Goal: Transaction & Acquisition: Purchase product/service

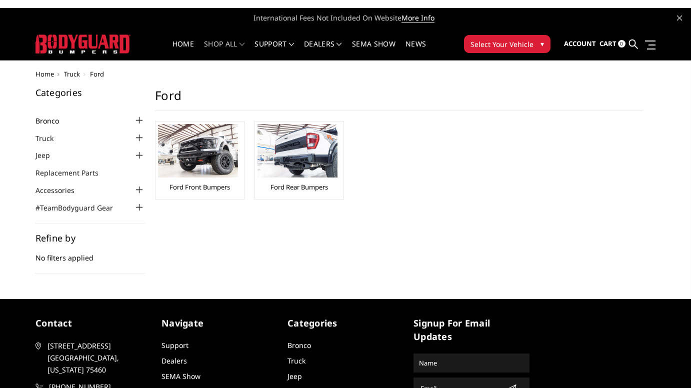
click at [52, 122] on link "Bronco" at bounding box center [53, 120] width 36 height 10
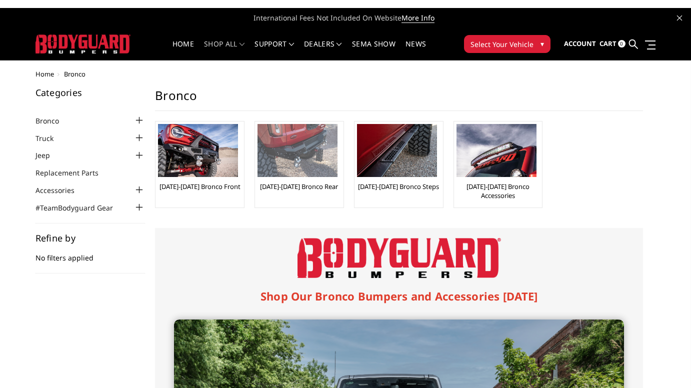
click at [299, 158] on img at bounding box center [297, 150] width 80 height 53
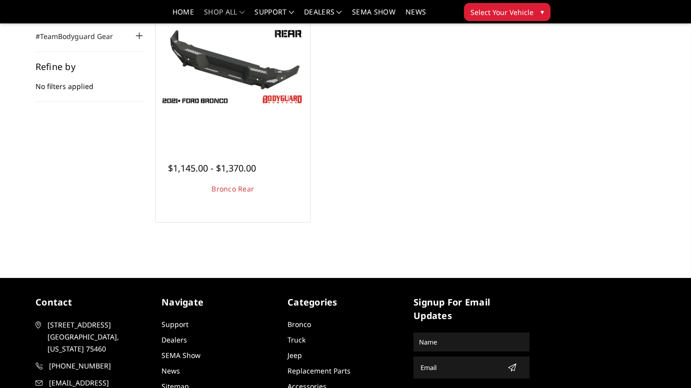
scroll to position [35, 0]
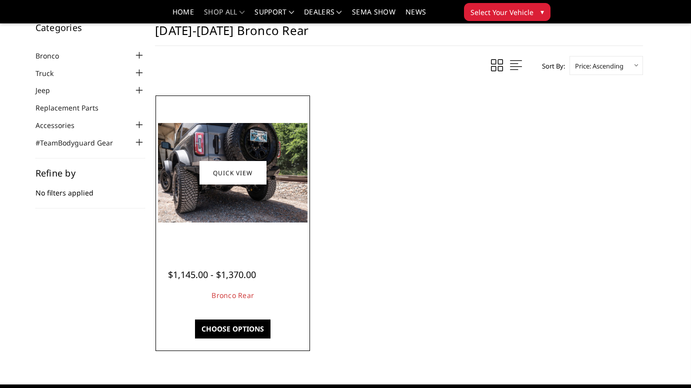
click at [274, 184] on img at bounding box center [232, 172] width 149 height 99
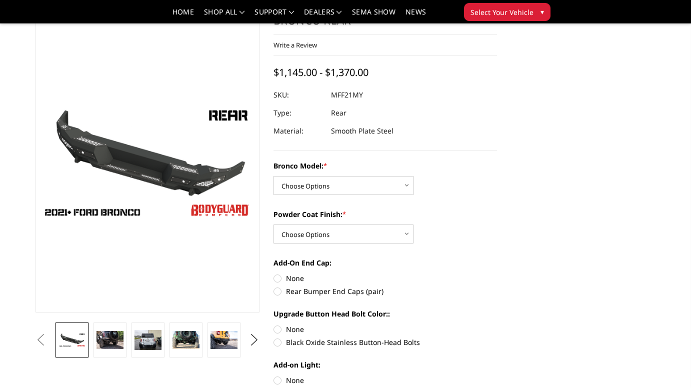
scroll to position [52, 0]
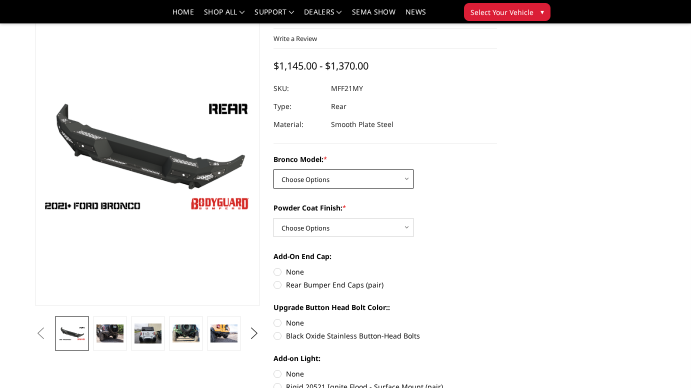
click at [346, 187] on select "Choose Options Base/Badlands/Wildtrak/etc. Raptor" at bounding box center [343, 178] width 140 height 19
click at [371, 180] on select "Choose Options Base/Badlands/Wildtrak/etc. Raptor" at bounding box center [343, 178] width 140 height 19
select select "4024"
click at [273, 169] on select "Choose Options Base/Badlands/Wildtrak/etc. Raptor" at bounding box center [343, 178] width 140 height 19
click at [359, 223] on select "Choose Options Bare Metal Textured Black Powder Coat" at bounding box center [343, 227] width 140 height 19
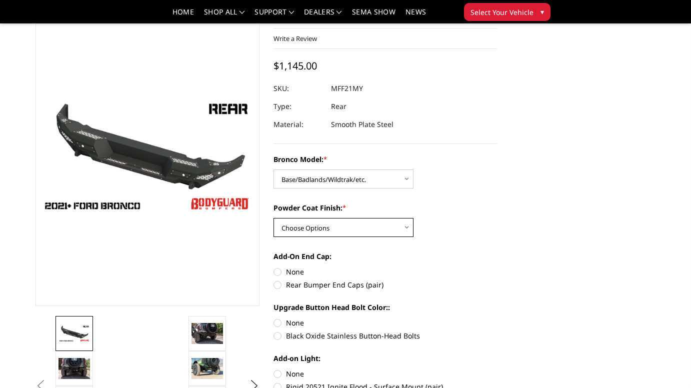
select select "4026"
click at [273, 218] on select "Choose Options Bare Metal Textured Black Powder Coat" at bounding box center [343, 227] width 140 height 19
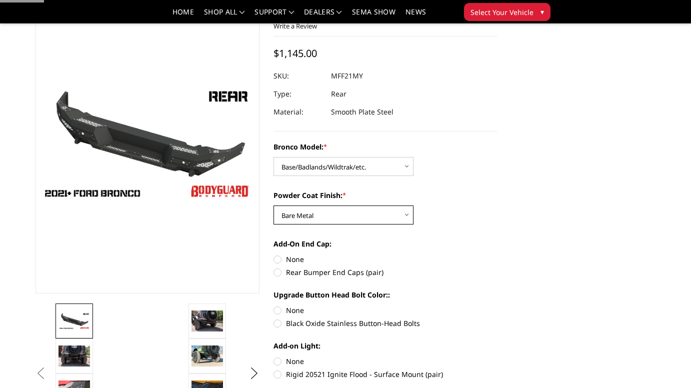
scroll to position [186, 0]
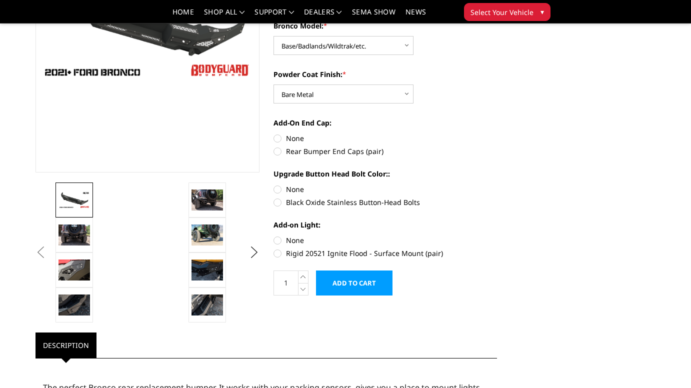
click at [277, 136] on label "None" at bounding box center [385, 138] width 224 height 10
click at [274, 133] on input "None" at bounding box center [273, 133] width 0 height 0
radio input "true"
click at [278, 188] on label "None" at bounding box center [385, 189] width 224 height 10
click at [274, 184] on input "None" at bounding box center [273, 184] width 0 height 0
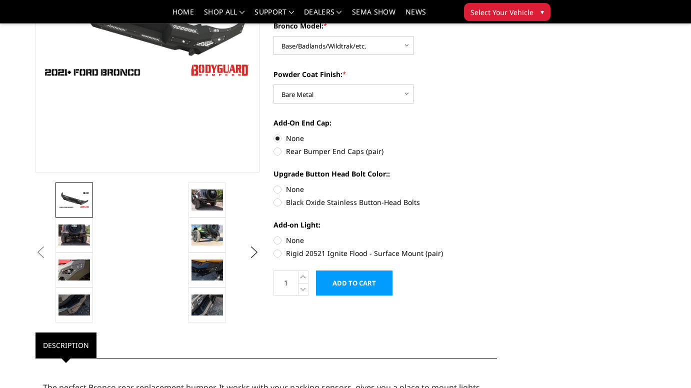
radio input "true"
click at [280, 239] on label "None" at bounding box center [385, 240] width 224 height 10
click at [274, 235] on input "None" at bounding box center [273, 235] width 0 height 0
radio input "true"
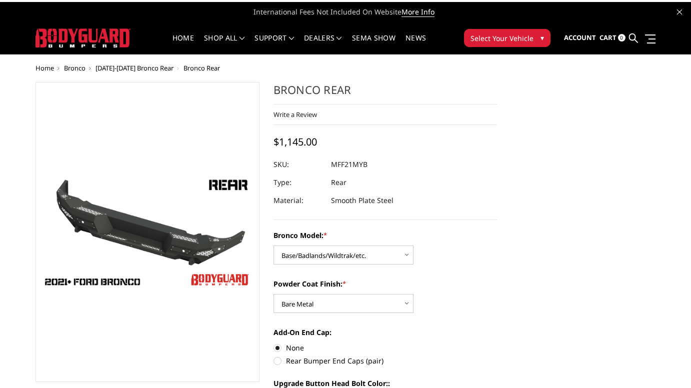
scroll to position [39, 0]
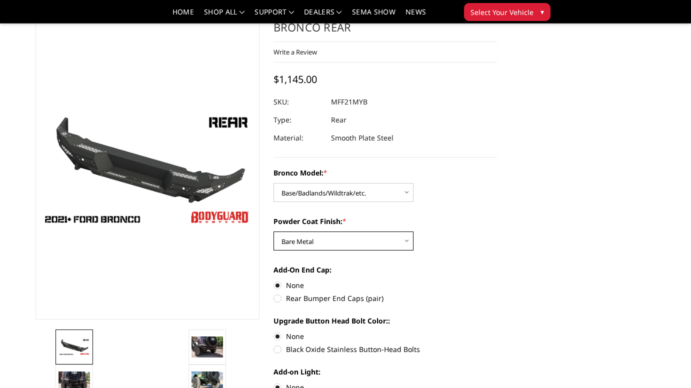
click at [336, 244] on select "Choose Options Bare Metal Textured Black Powder Coat" at bounding box center [343, 240] width 140 height 19
click at [273, 231] on select "Choose Options Bare Metal Textured Black Powder Coat" at bounding box center [343, 240] width 140 height 19
click at [360, 236] on select "Choose Options Bare Metal Textured Black Powder Coat" at bounding box center [343, 240] width 140 height 19
click at [273, 231] on select "Choose Options Bare Metal Textured Black Powder Coat" at bounding box center [343, 240] width 140 height 19
click at [359, 240] on select "Choose Options Bare Metal Textured Black Powder Coat" at bounding box center [343, 240] width 140 height 19
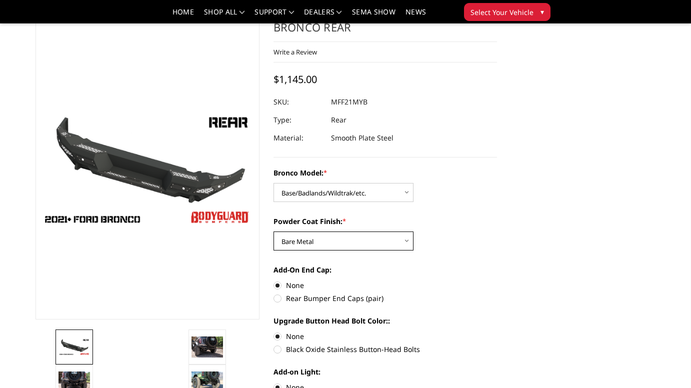
click at [273, 231] on select "Choose Options Bare Metal Textured Black Powder Coat" at bounding box center [343, 240] width 140 height 19
click at [379, 239] on select "Choose Options Bare Metal Textured Black Powder Coat" at bounding box center [343, 240] width 140 height 19
click at [273, 231] on select "Choose Options Bare Metal Textured Black Powder Coat" at bounding box center [343, 240] width 140 height 19
click at [390, 243] on select "Choose Options Bare Metal Textured Black Powder Coat" at bounding box center [343, 240] width 140 height 19
select select "4026"
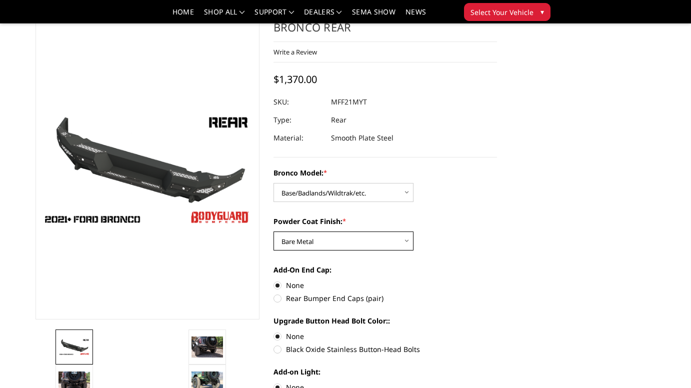
click at [273, 231] on select "Choose Options Bare Metal Textured Black Powder Coat" at bounding box center [343, 240] width 140 height 19
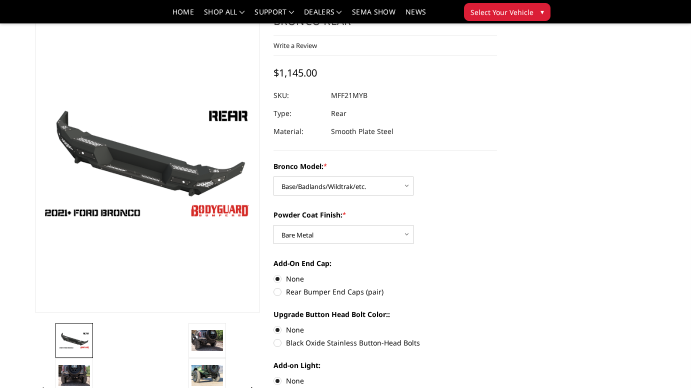
scroll to position [58, 0]
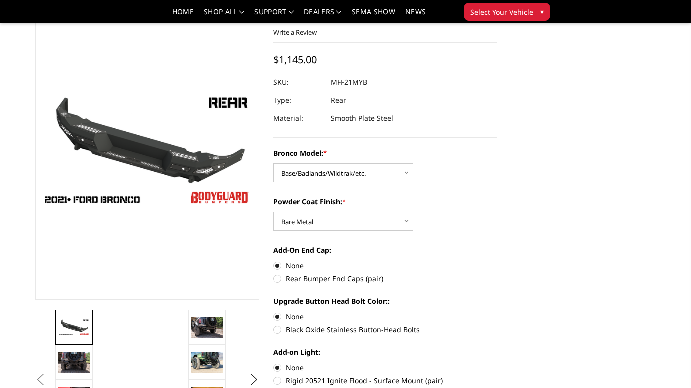
click at [282, 278] on label "Rear Bumper End Caps (pair)" at bounding box center [385, 278] width 224 height 10
click at [497, 261] on input "Rear Bumper End Caps (pair)" at bounding box center [497, 260] width 0 height 0
radio input "true"
click at [278, 265] on label "None" at bounding box center [385, 265] width 224 height 10
click at [274, 261] on input "None" at bounding box center [273, 260] width 0 height 0
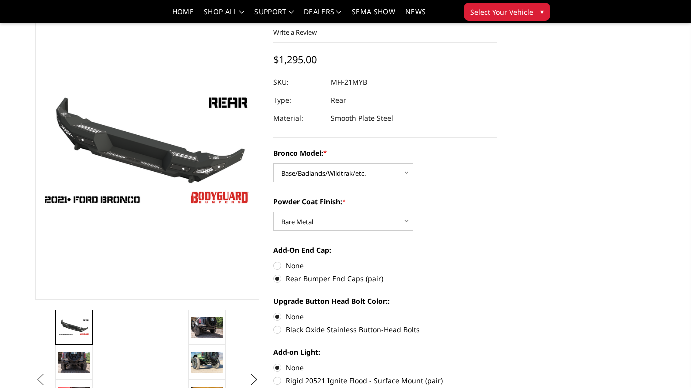
radio input "true"
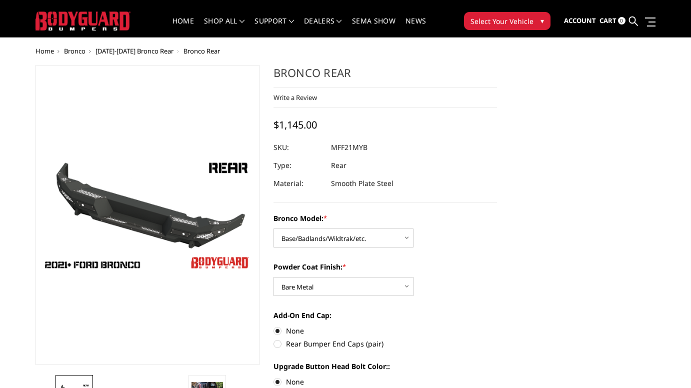
scroll to position [82, 0]
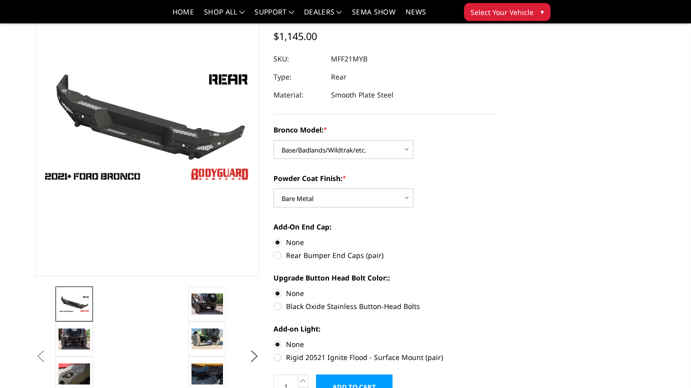
click at [276, 306] on label "Black Oxide Stainless Button-Head Bolts" at bounding box center [385, 306] width 224 height 10
click at [497, 288] on input "Black Oxide Stainless Button-Head Bolts" at bounding box center [497, 288] width 0 height 0
radio input "true"
click at [307, 152] on select "Choose Options Base/Badlands/Wildtrak/etc. Raptor" at bounding box center [343, 149] width 140 height 19
click at [273, 140] on select "Choose Options Base/Badlands/Wildtrak/etc. Raptor" at bounding box center [343, 149] width 140 height 19
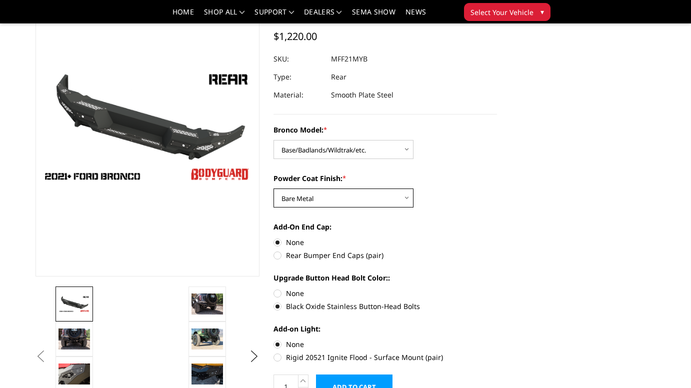
click at [317, 199] on select "Choose Options Bare Metal Textured Black Powder Coat" at bounding box center [343, 197] width 140 height 19
select select "4027"
click at [273, 188] on select "Choose Options Bare Metal Textured Black Powder Coat" at bounding box center [343, 197] width 140 height 19
click at [281, 254] on label "Rear Bumper End Caps (pair)" at bounding box center [385, 255] width 224 height 10
click at [497, 237] on input "Rear Bumper End Caps (pair)" at bounding box center [497, 237] width 0 height 0
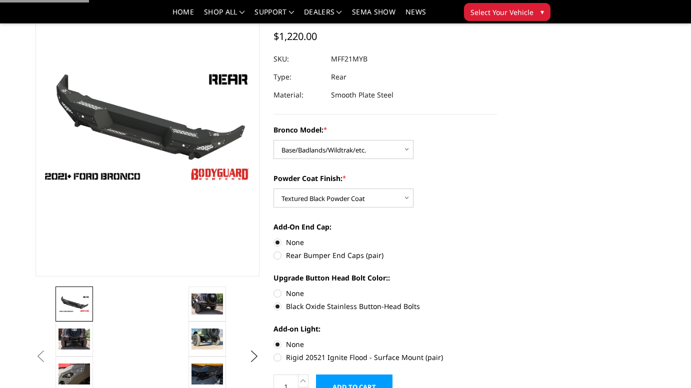
radio input "true"
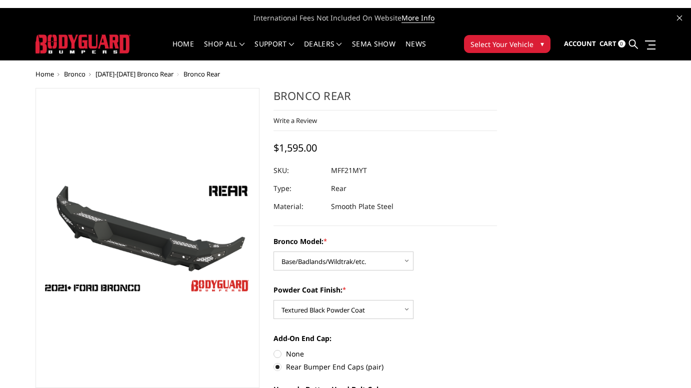
click at [135, 74] on span "[DATE]-[DATE] Bronco Rear" at bounding box center [134, 73] width 78 height 9
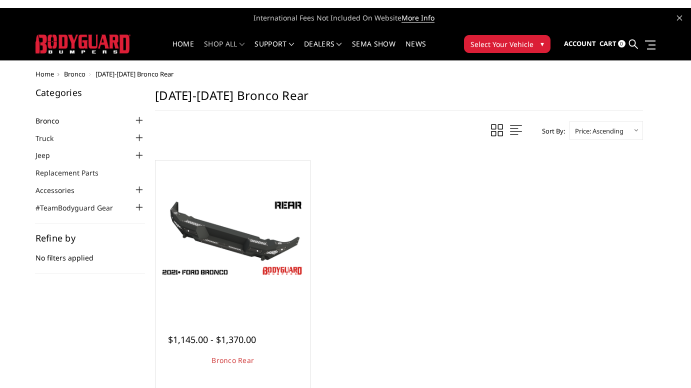
click at [58, 121] on link "Bronco" at bounding box center [53, 120] width 36 height 10
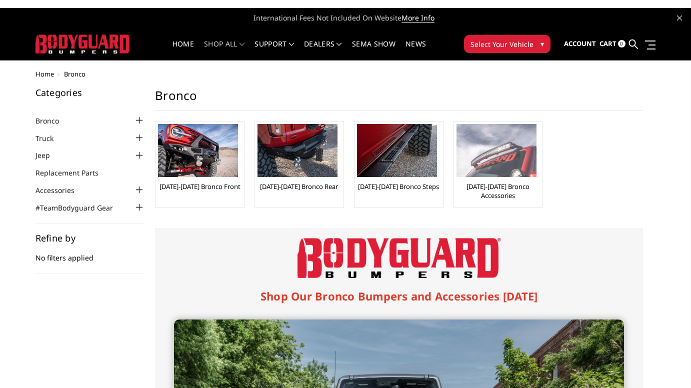
click at [521, 159] on img at bounding box center [496, 150] width 80 height 53
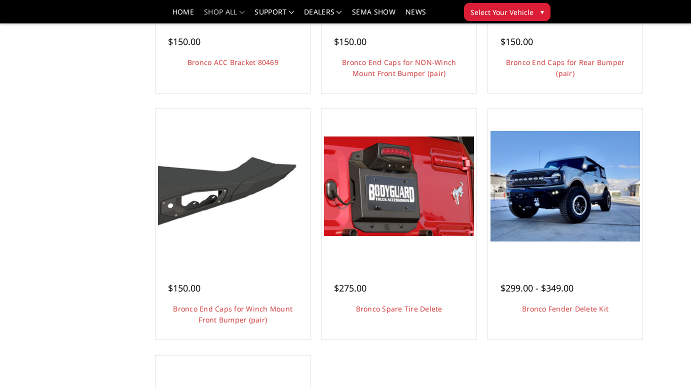
scroll to position [511, 0]
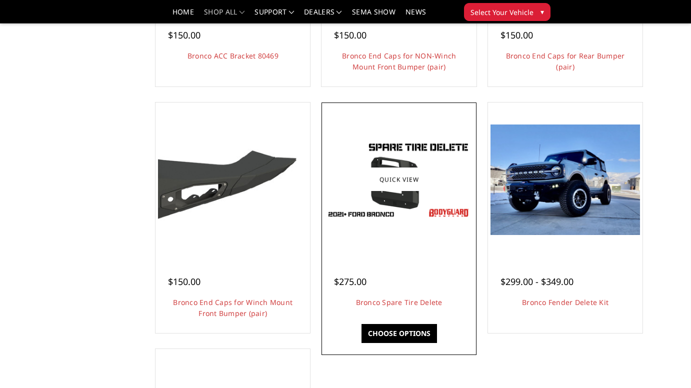
click at [343, 210] on img at bounding box center [398, 179] width 149 height 84
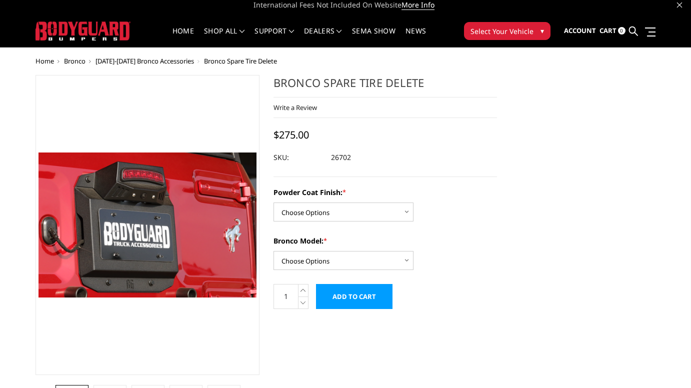
scroll to position [127, 0]
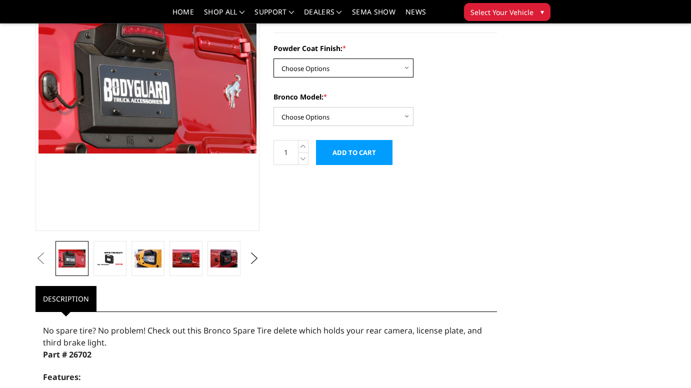
click at [353, 60] on select "Choose Options Bare Metal Textured Black Powder Coat" at bounding box center [343, 67] width 140 height 19
click at [273, 58] on select "Choose Options Bare Metal Textured Black Powder Coat" at bounding box center [343, 67] width 140 height 19
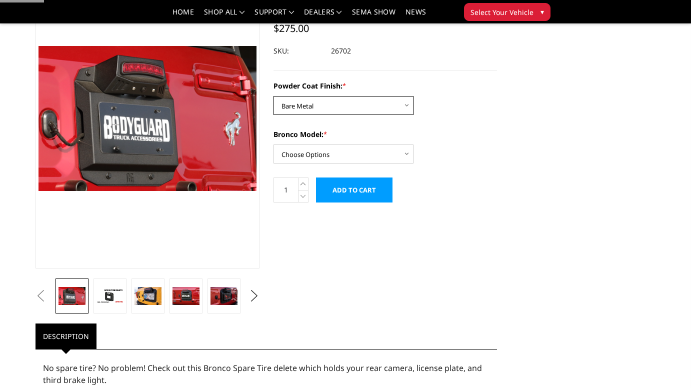
scroll to position [0, 0]
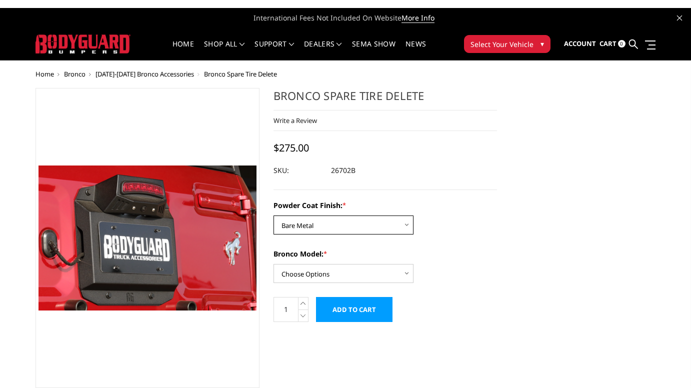
click at [355, 219] on select "Choose Options Bare Metal Textured Black Powder Coat" at bounding box center [343, 224] width 140 height 19
select select "4063"
click at [273, 215] on select "Choose Options Bare Metal Textured Black Powder Coat" at bounding box center [343, 224] width 140 height 19
click at [359, 221] on select "Choose Options Bare Metal Textured Black Powder Coat" at bounding box center [343, 224] width 140 height 19
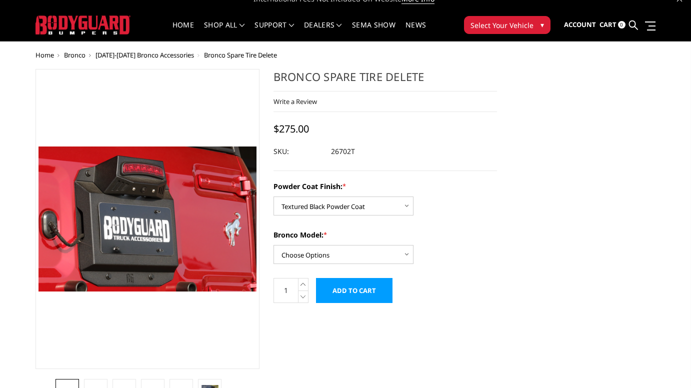
scroll to position [25, 0]
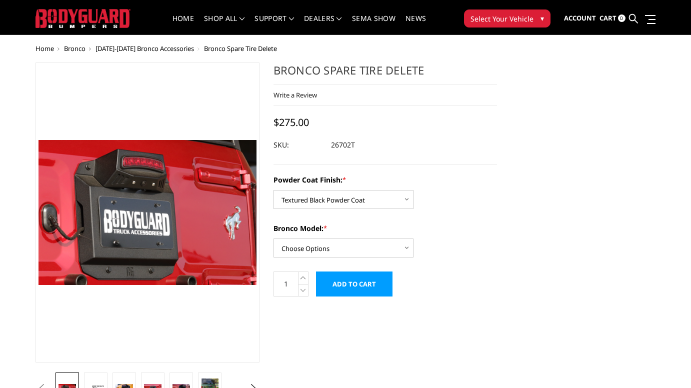
click at [343, 145] on dd "26702T" at bounding box center [343, 145] width 24 height 18
